Goal: Navigation & Orientation: Find specific page/section

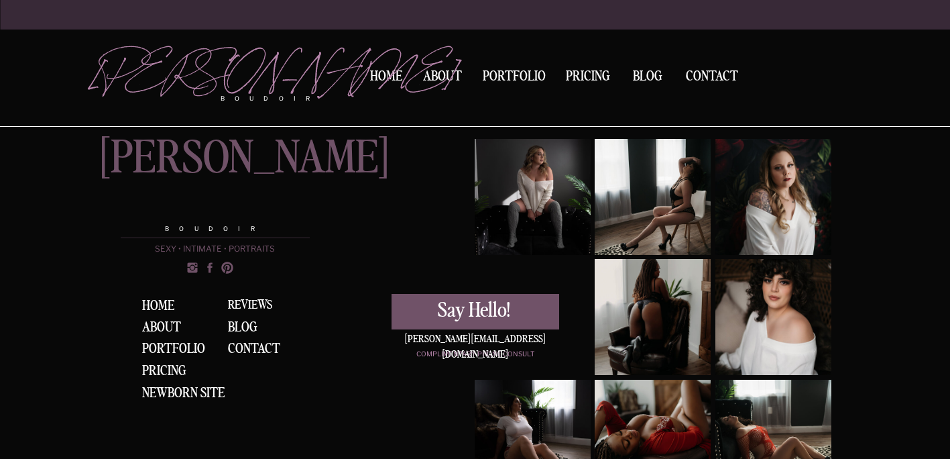
scroll to position [2847, 0]
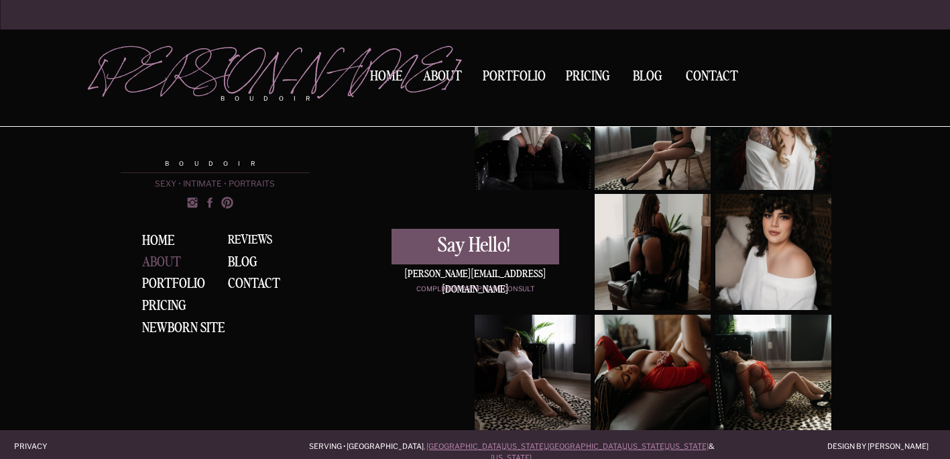
click at [162, 266] on div "About" at bounding box center [167, 263] width 50 height 17
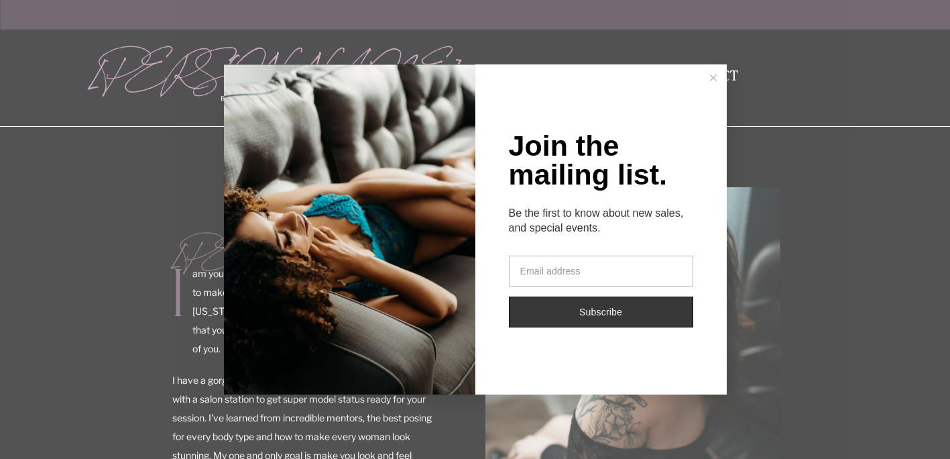
click at [713, 76] on icon at bounding box center [713, 77] width 7 height 7
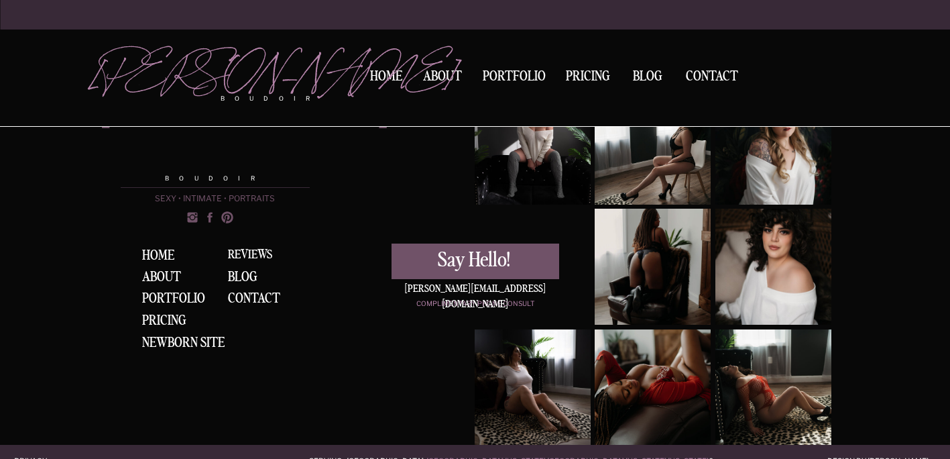
scroll to position [2196, 0]
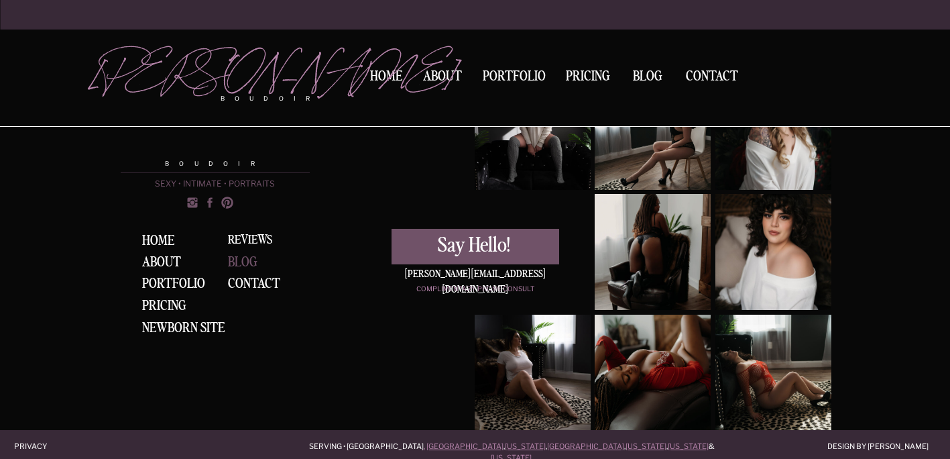
click at [243, 260] on div "BLOG" at bounding box center [247, 261] width 38 height 13
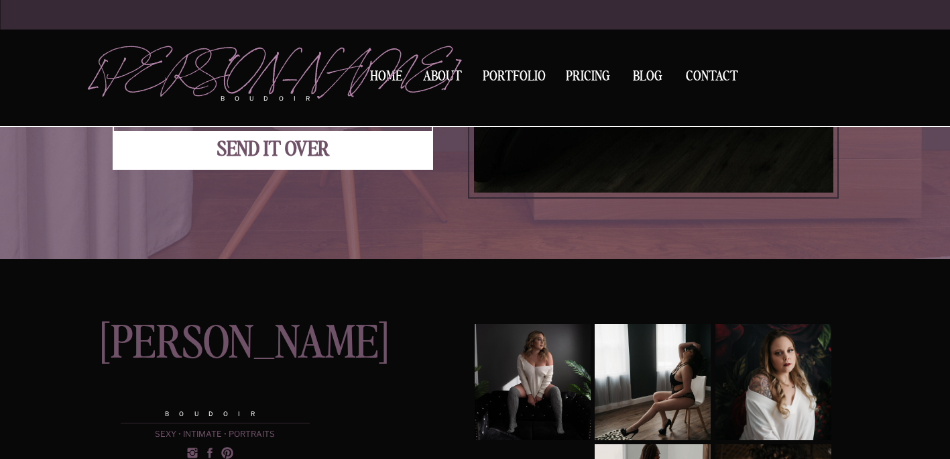
scroll to position [2344, 0]
